Goal: Find specific page/section: Find specific page/section

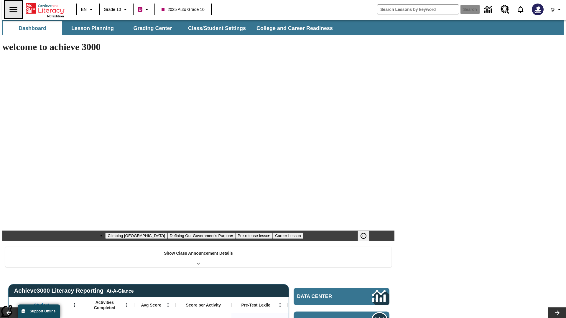
click at [11, 9] on icon "Open side menu" at bounding box center [13, 9] width 8 height 5
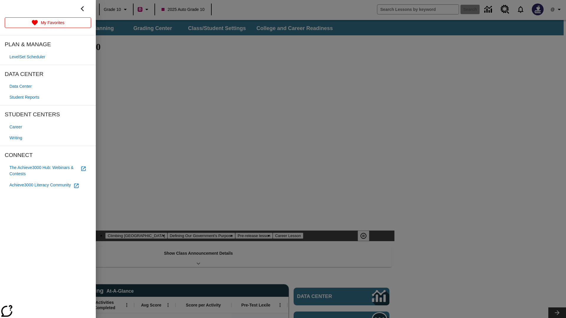
click at [17, 138] on span "Writing" at bounding box center [15, 138] width 13 height 6
